Goal: Check status: Check status

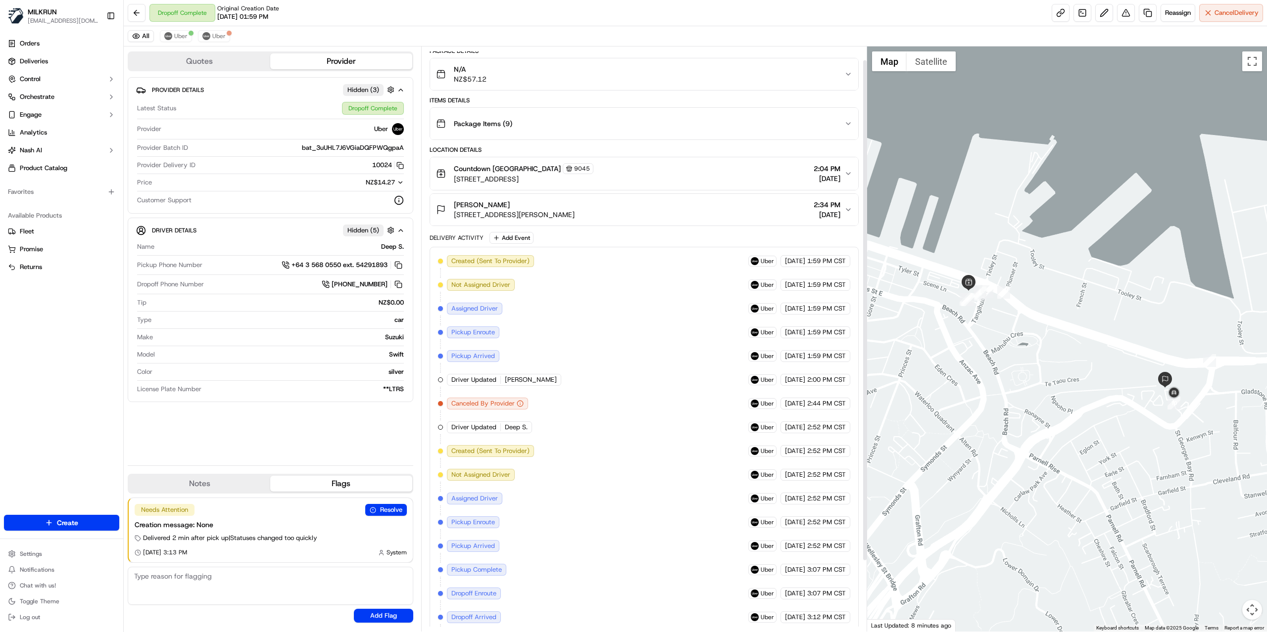
scroll to position [98, 0]
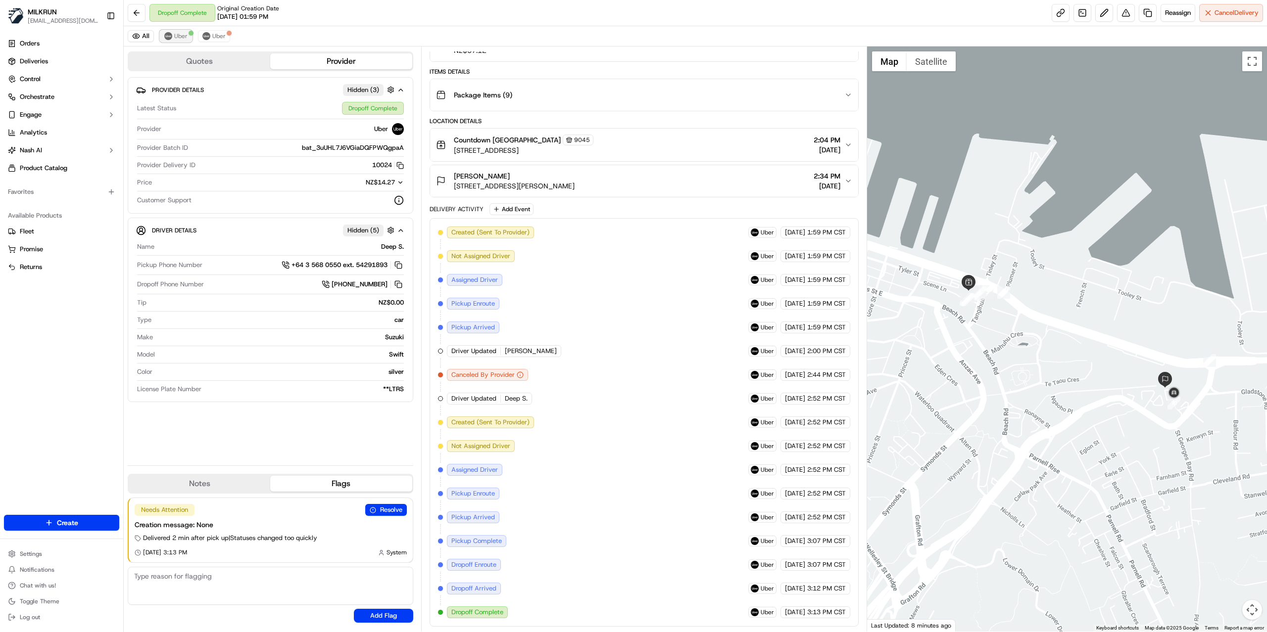
click at [169, 40] on img at bounding box center [168, 36] width 8 height 8
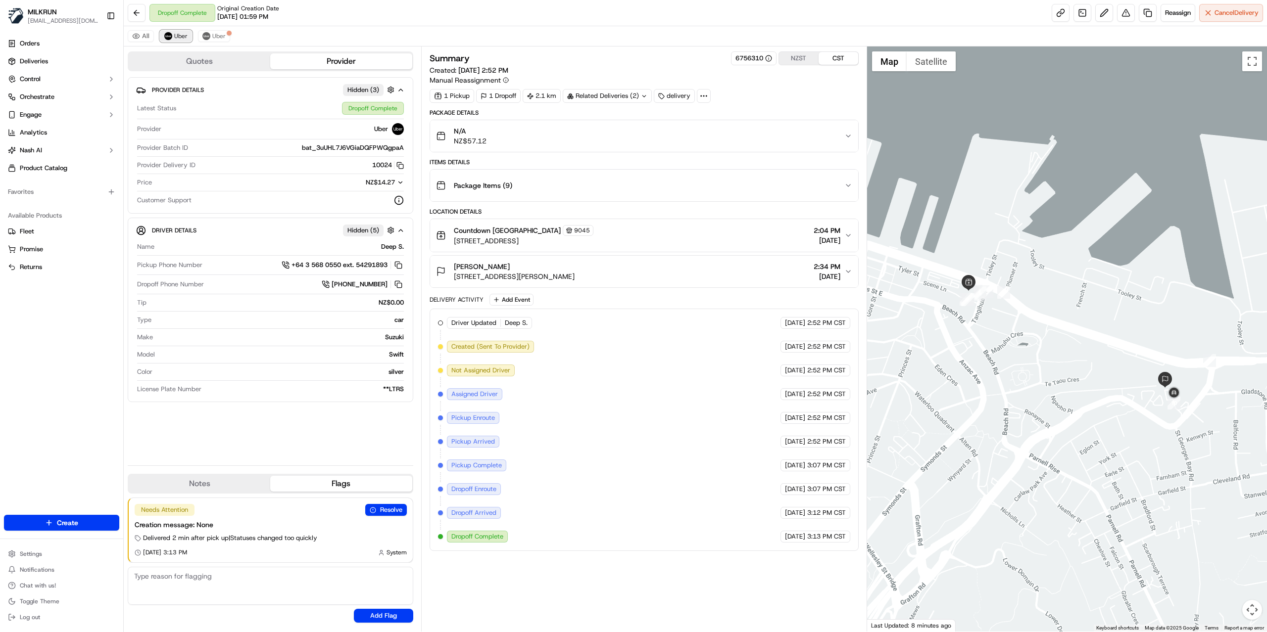
scroll to position [0, 0]
click at [220, 40] on span "Uber" at bounding box center [218, 36] width 13 height 8
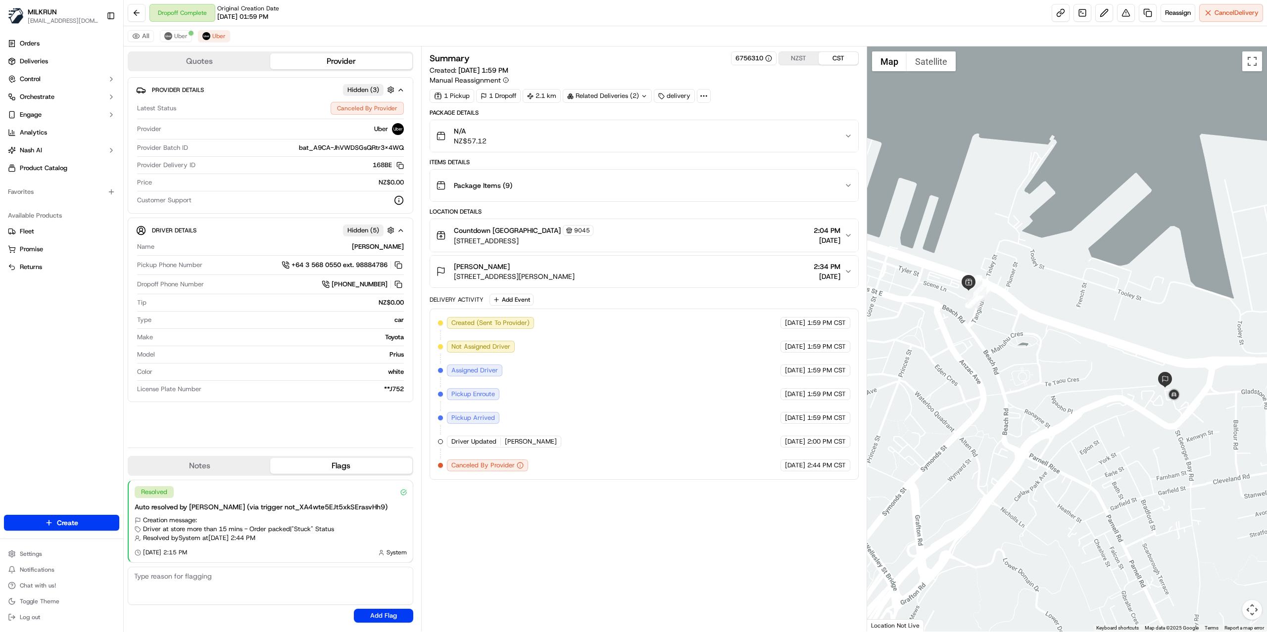
click at [179, 30] on div "All Uber Uber" at bounding box center [695, 36] width 1143 height 20
click at [179, 36] on span "Uber" at bounding box center [180, 36] width 13 height 8
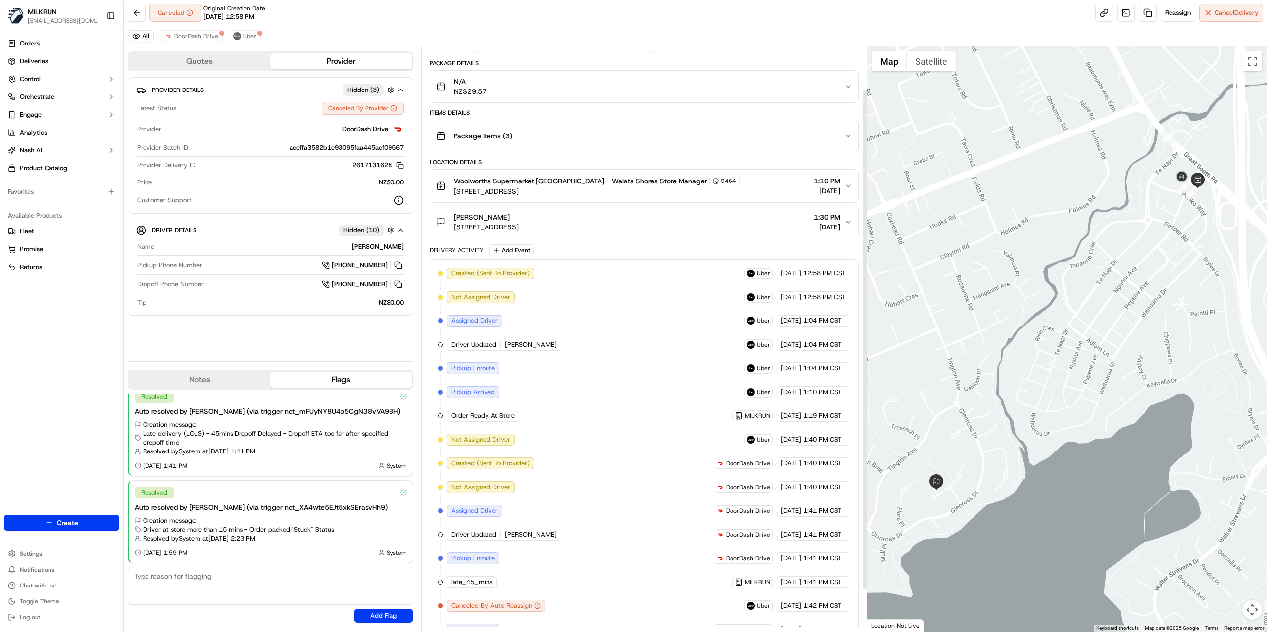
scroll to position [98, 0]
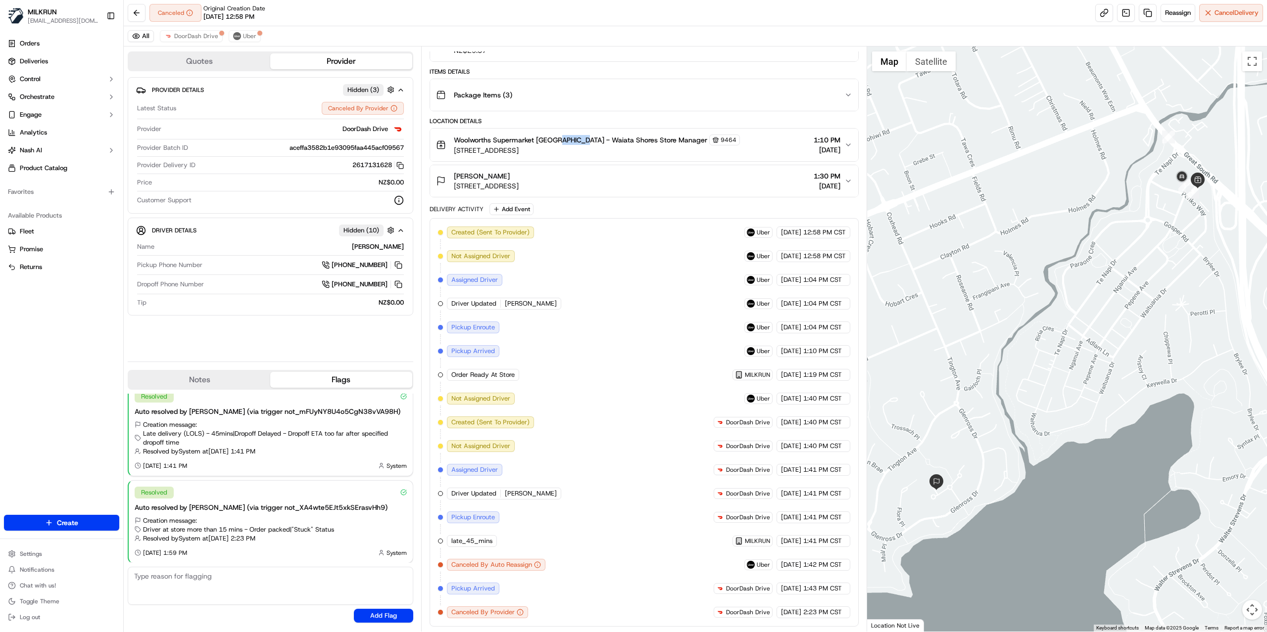
drag, startPoint x: 557, startPoint y: 137, endPoint x: 579, endPoint y: 137, distance: 22.3
click at [579, 137] on span "Woolworths Supermarket NZ - Waiata Shores Store Manager" at bounding box center [580, 140] width 253 height 10
drag, startPoint x: 554, startPoint y: 137, endPoint x: 599, endPoint y: 134, distance: 44.7
click at [599, 135] on span "Woolworths Supermarket NZ - Waiata Shores Store Manager" at bounding box center [580, 140] width 253 height 10
copy span "Waiata Shores"
